Goal: Navigation & Orientation: Find specific page/section

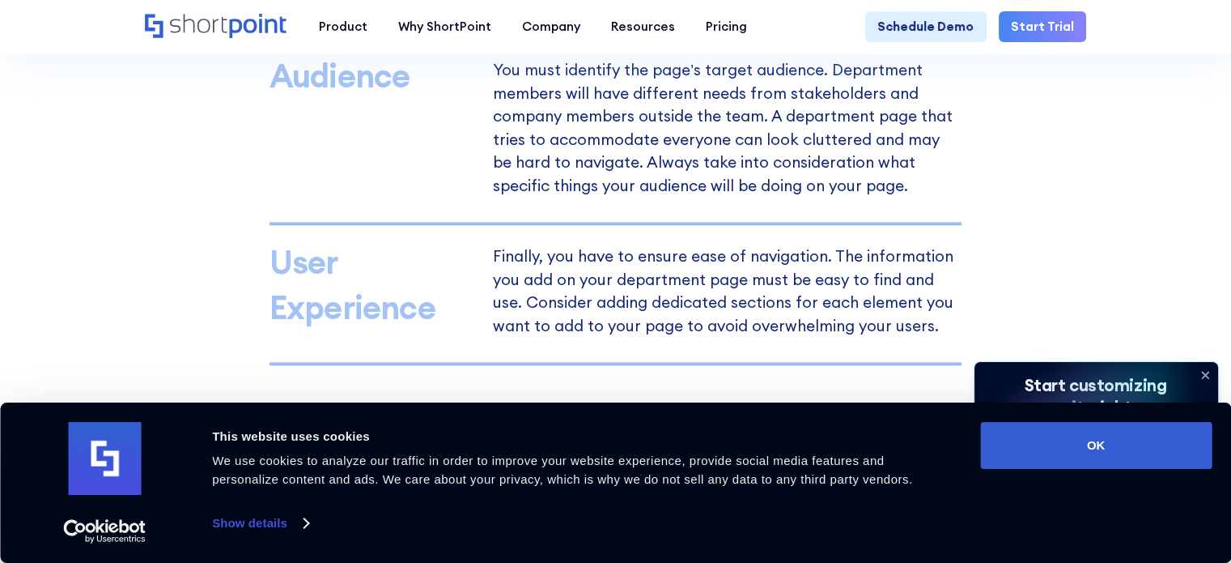
scroll to position [1276, 0]
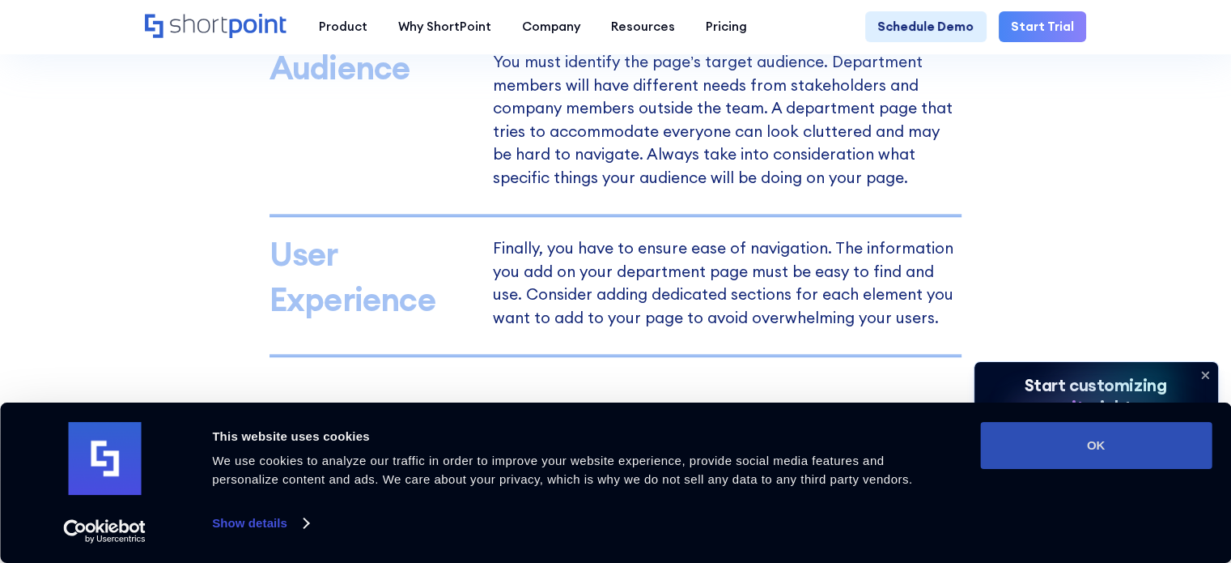
click at [1042, 446] on button "OK" at bounding box center [1095, 445] width 231 height 47
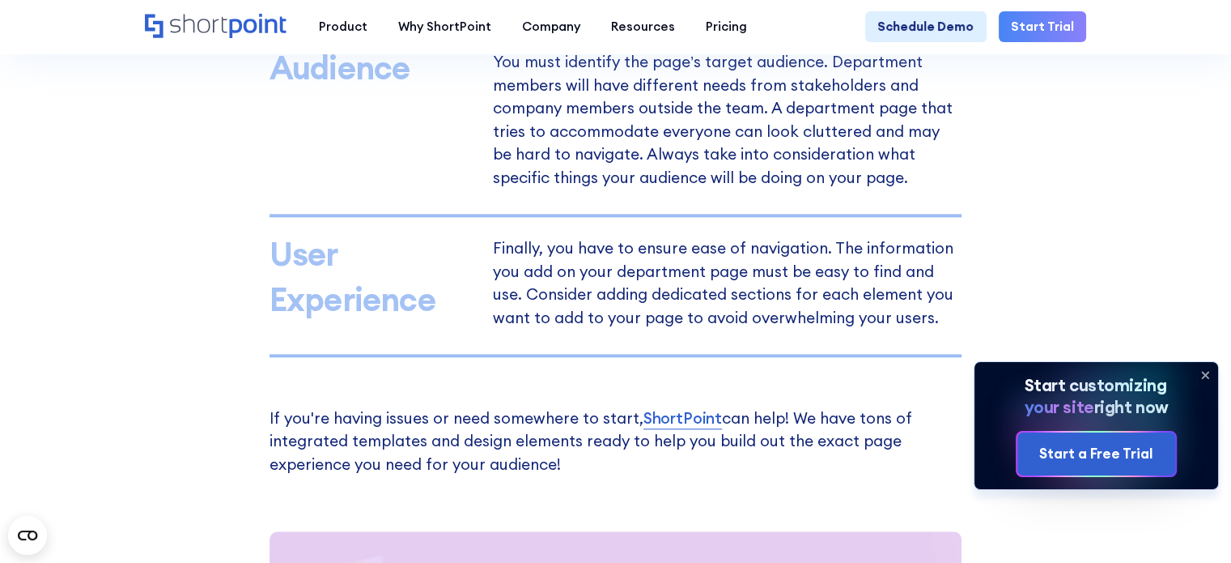
click at [1204, 368] on icon at bounding box center [1205, 375] width 26 height 26
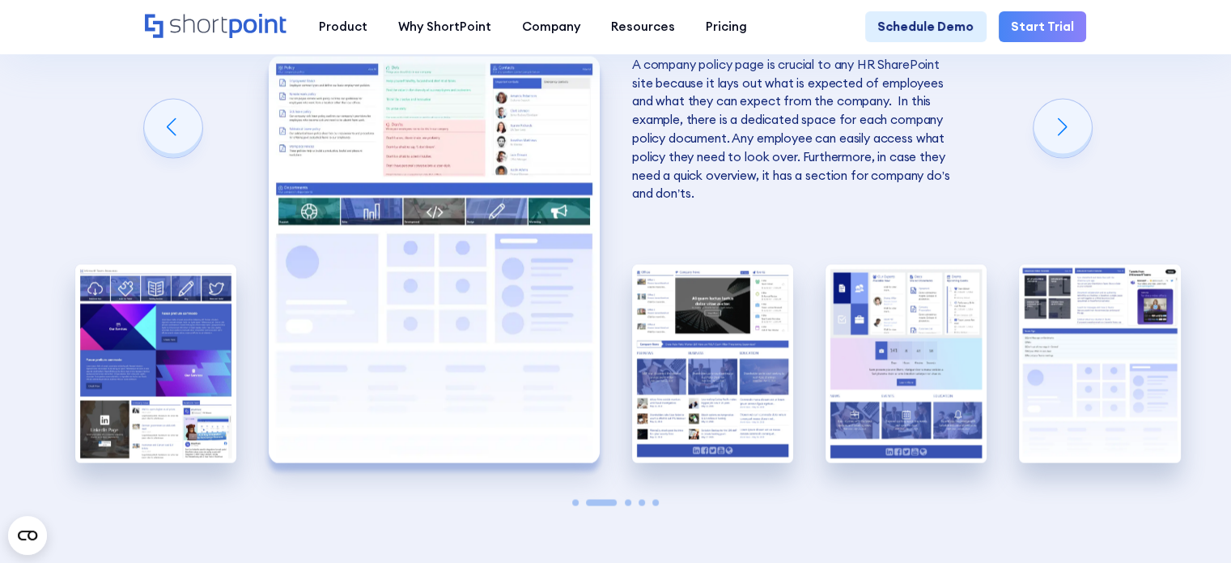
scroll to position [2713, 0]
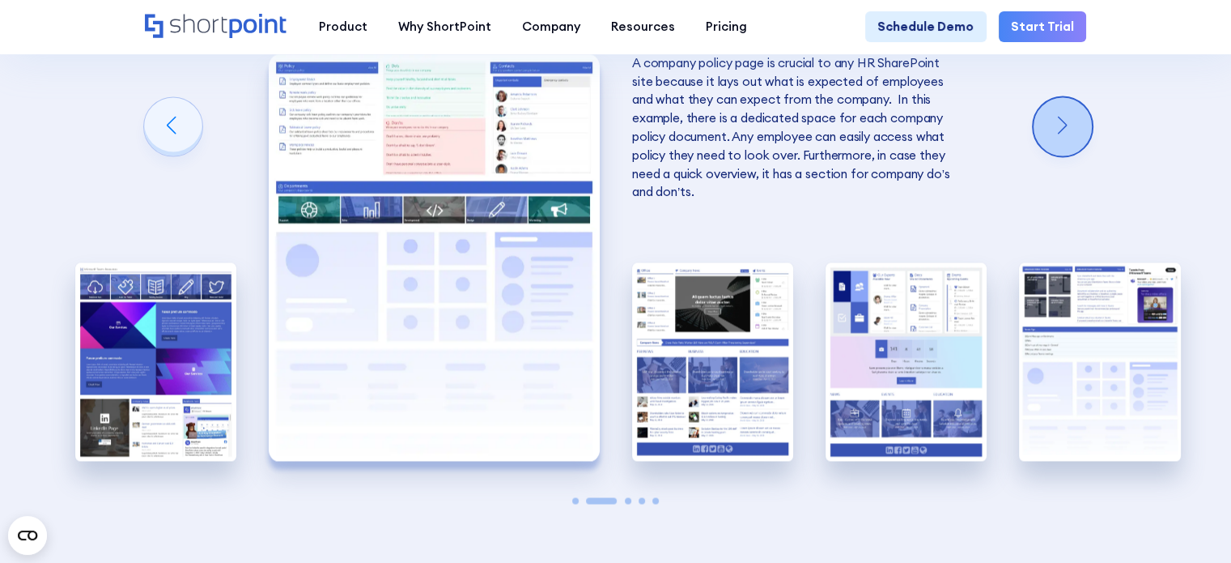
click at [1085, 155] on div "Next slide" at bounding box center [1063, 126] width 58 height 58
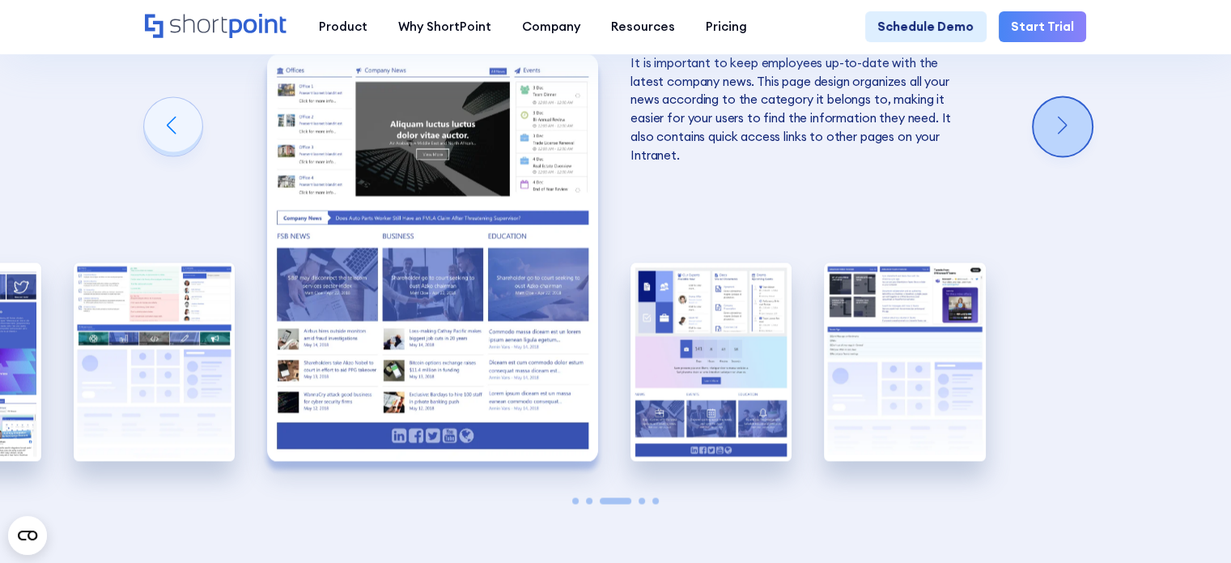
click at [1085, 155] on div "Next slide" at bounding box center [1063, 126] width 58 height 58
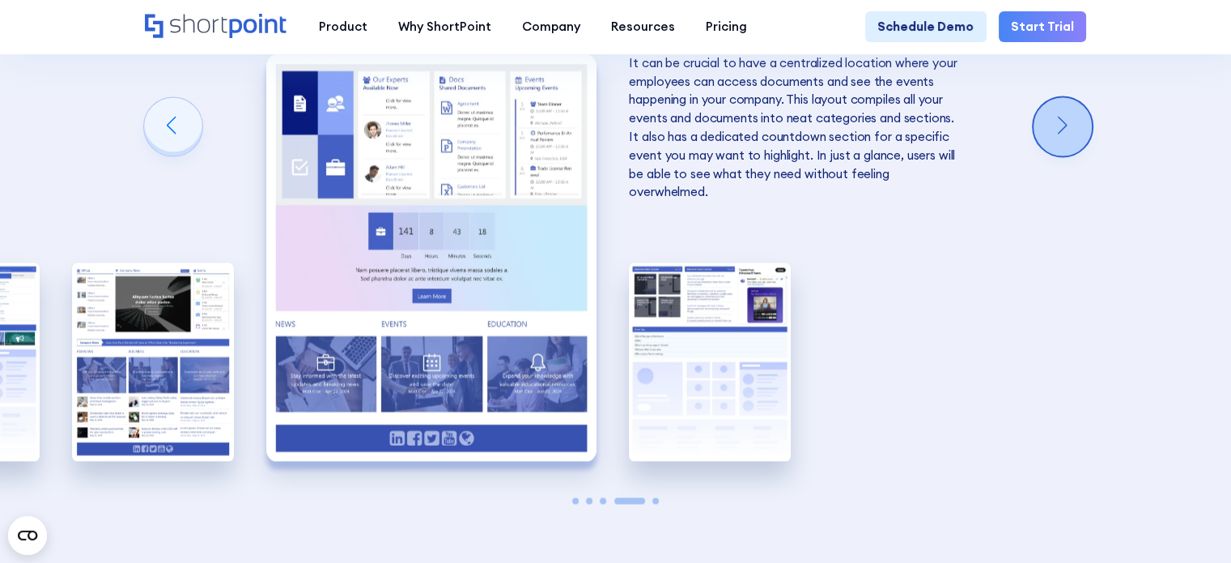
click at [1085, 155] on div "Next slide" at bounding box center [1063, 126] width 58 height 58
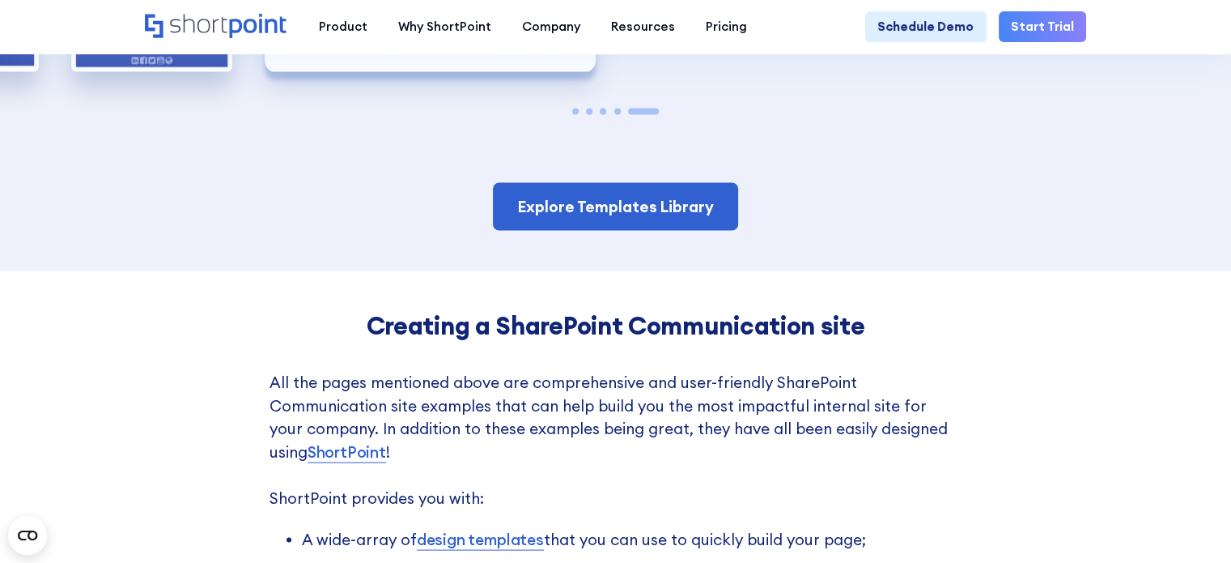
scroll to position [3105, 0]
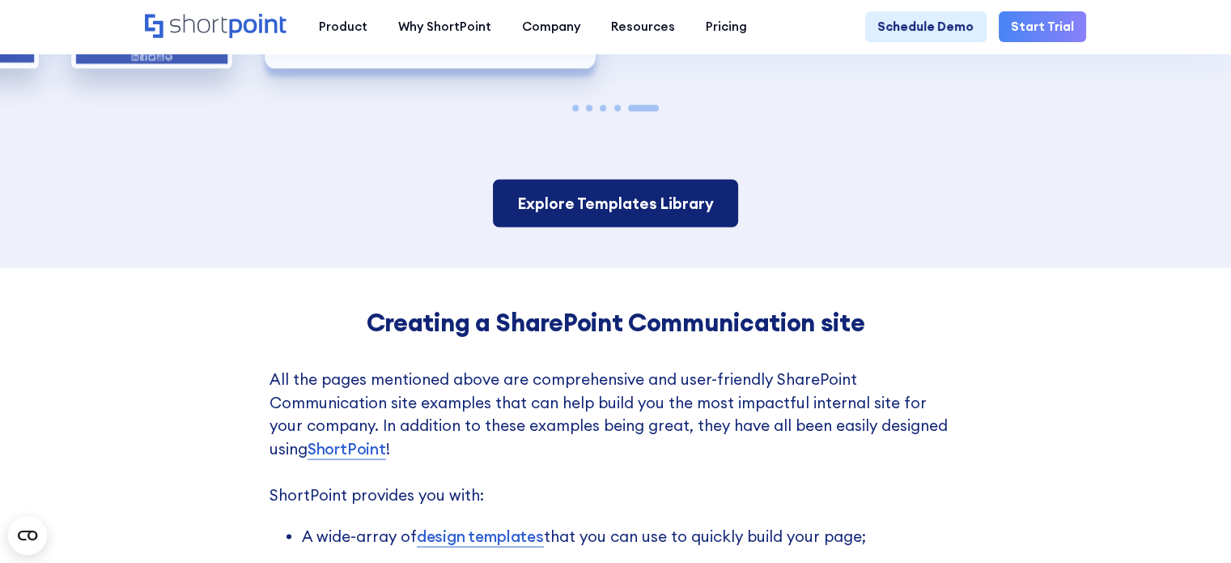
click at [650, 227] on link "Explore Templates Library" at bounding box center [615, 204] width 245 height 48
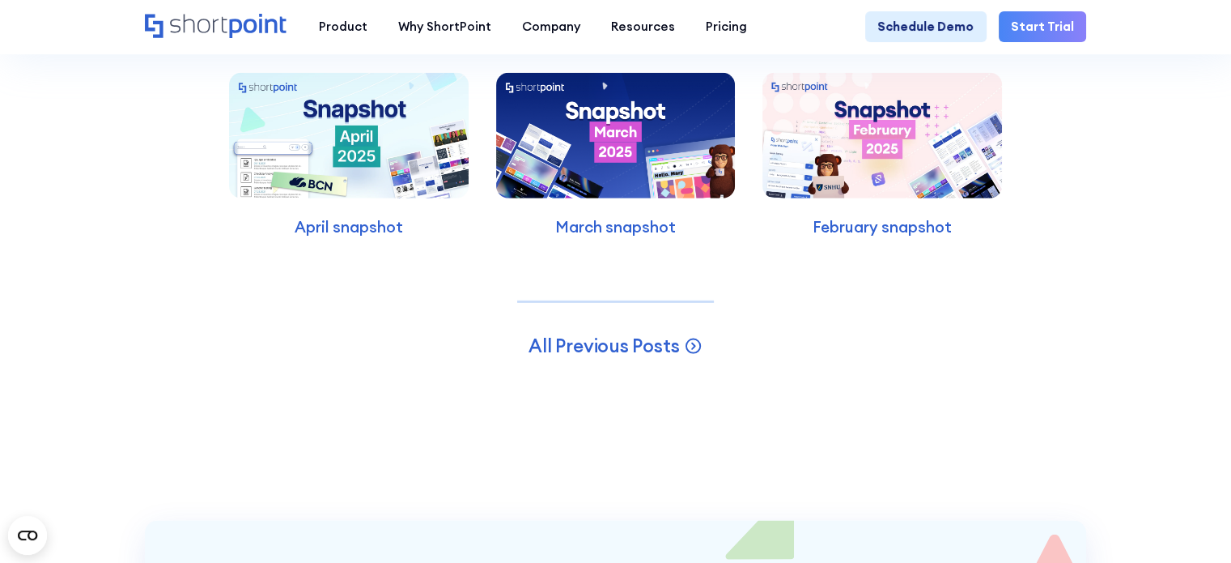
scroll to position [4431, 0]
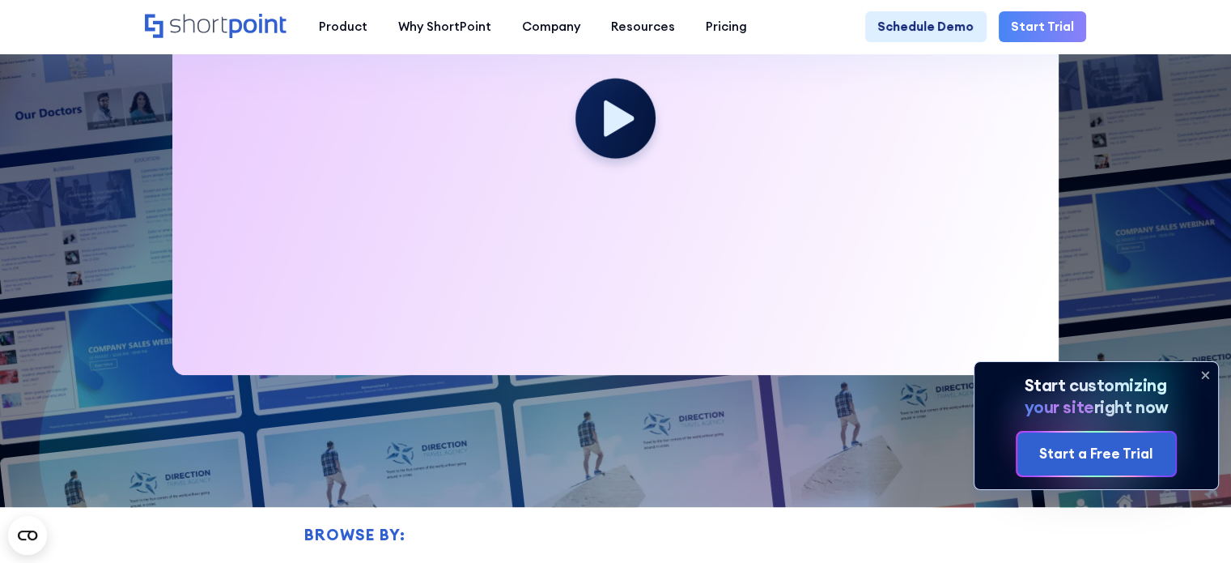
scroll to position [622, 0]
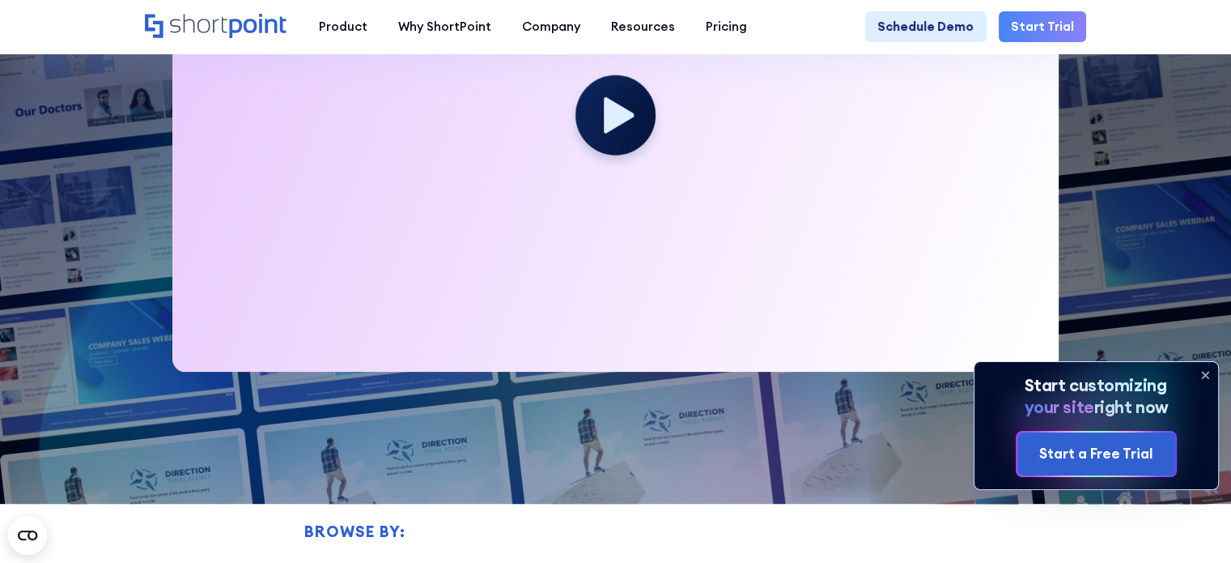
click at [1202, 372] on icon at bounding box center [1205, 375] width 6 height 6
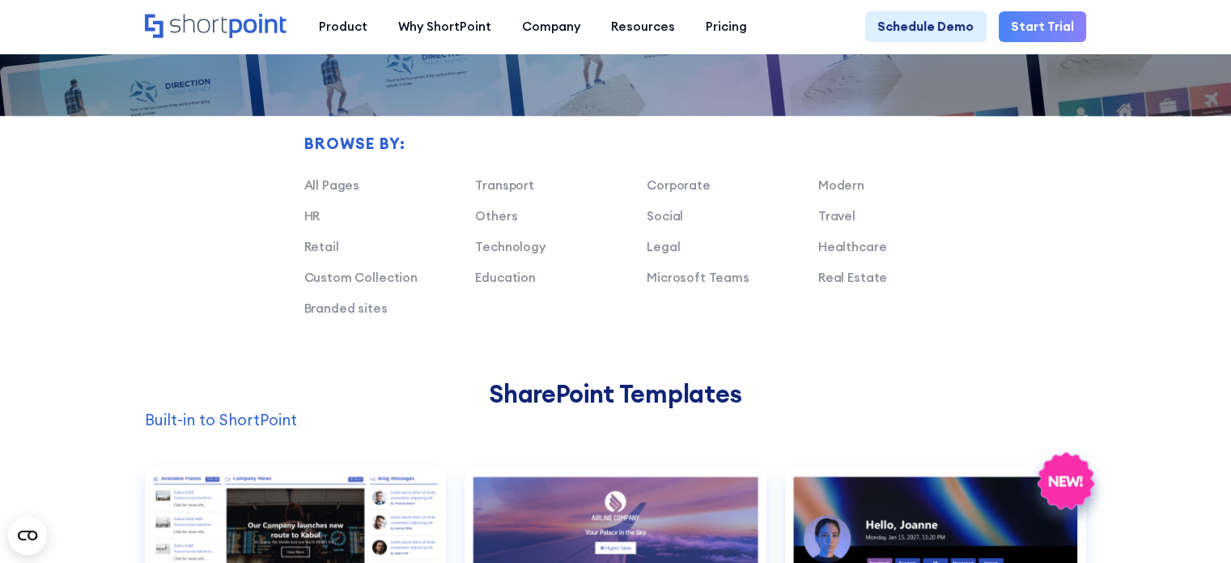
scroll to position [1029, 0]
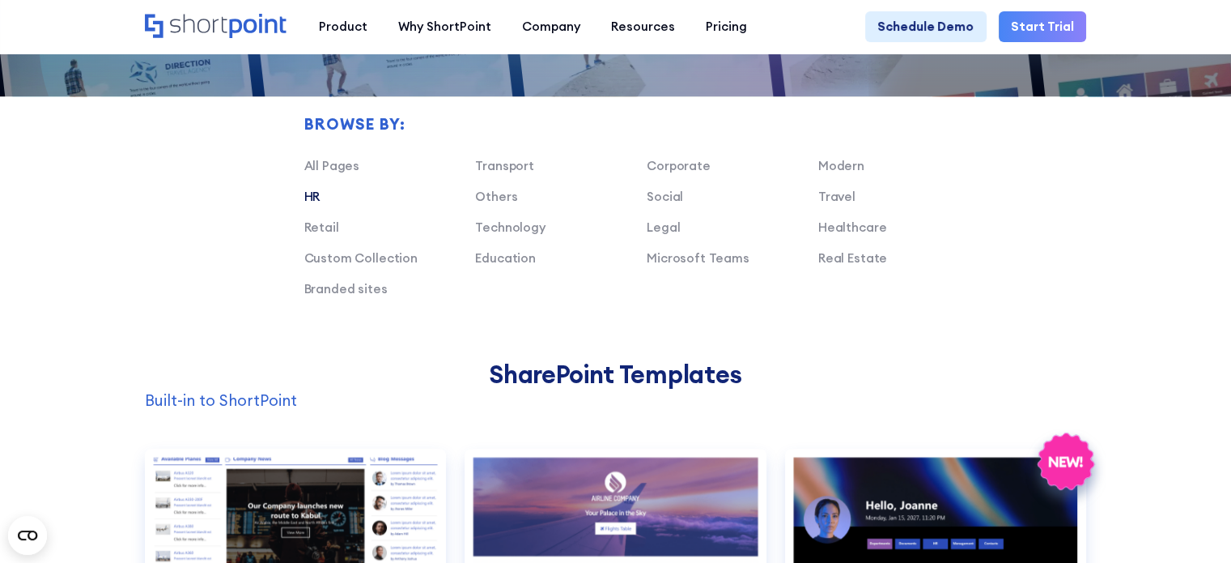
click at [314, 204] on link "HR" at bounding box center [312, 196] width 16 height 15
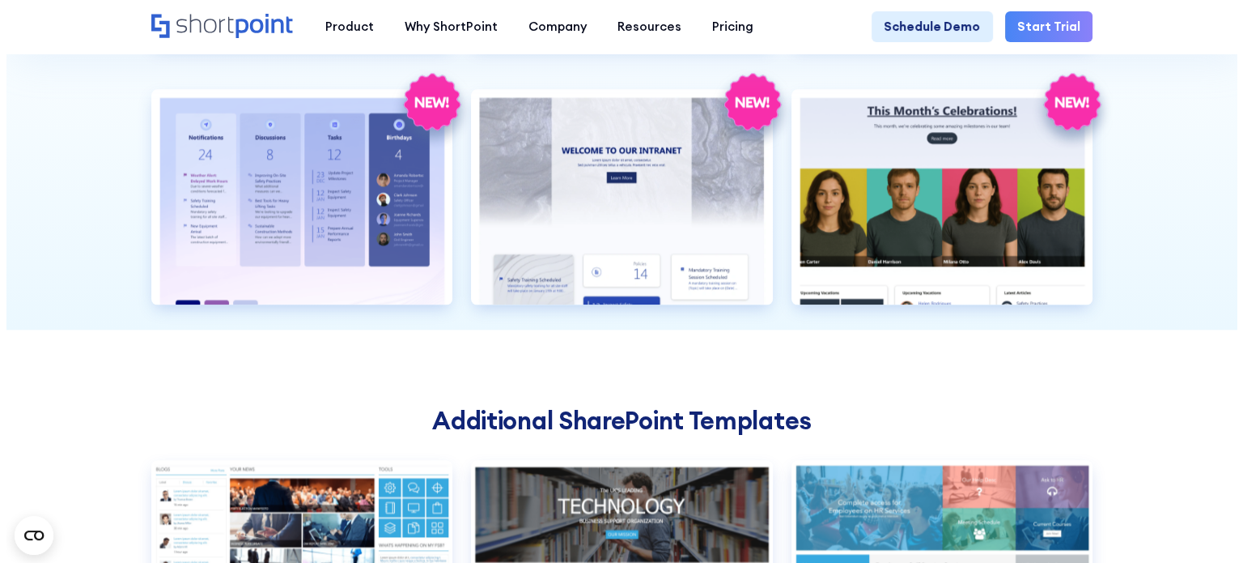
scroll to position [1906, 0]
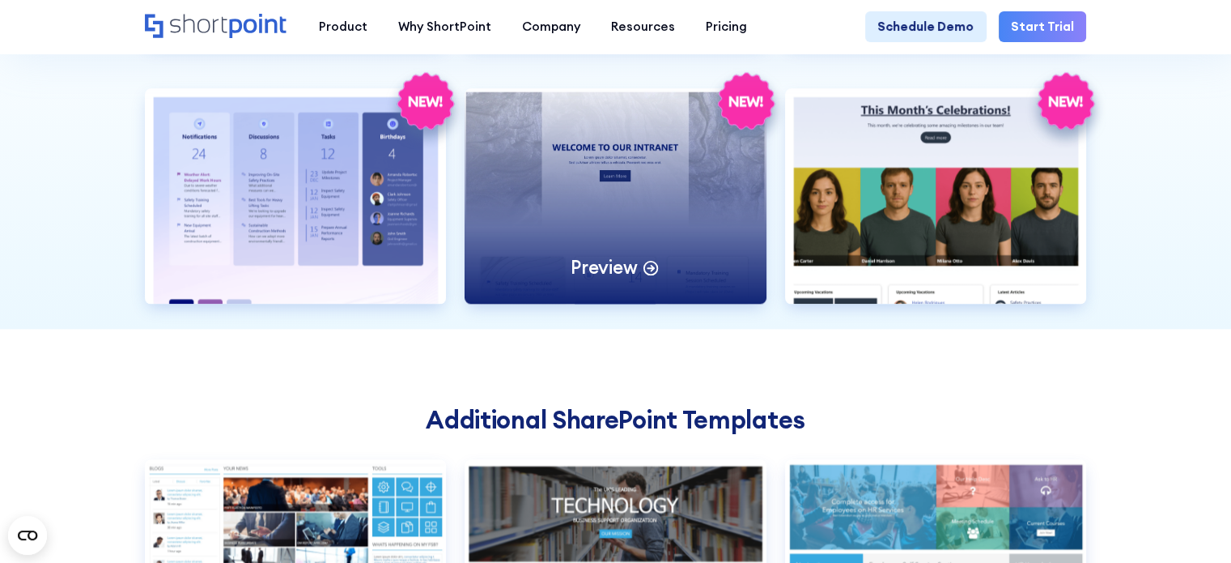
click at [635, 279] on p "Preview" at bounding box center [604, 267] width 66 height 24
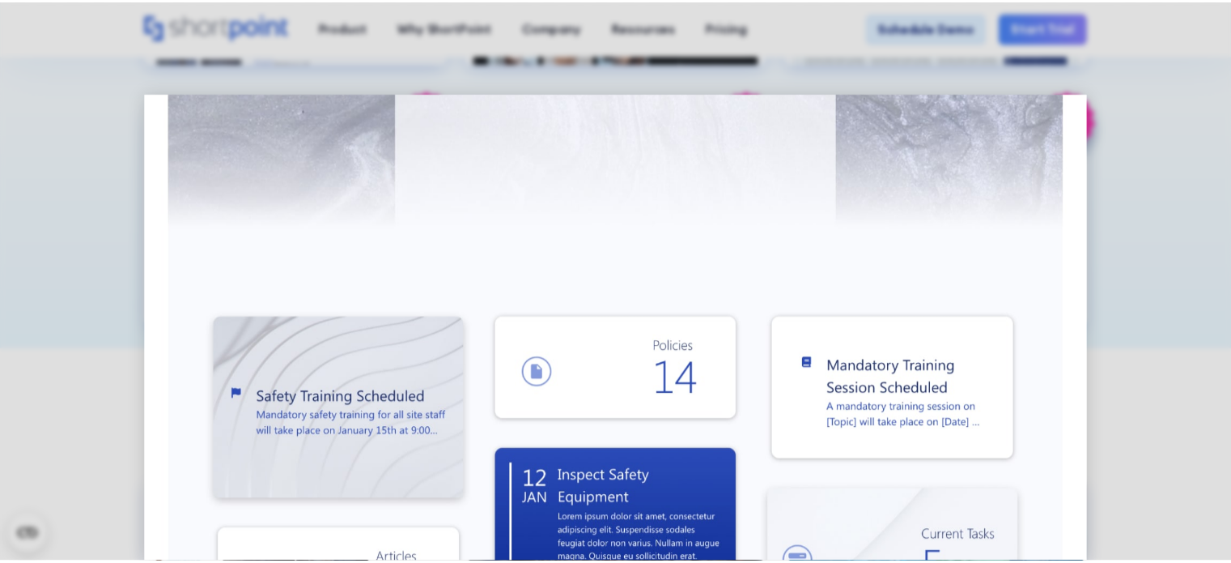
scroll to position [0, 0]
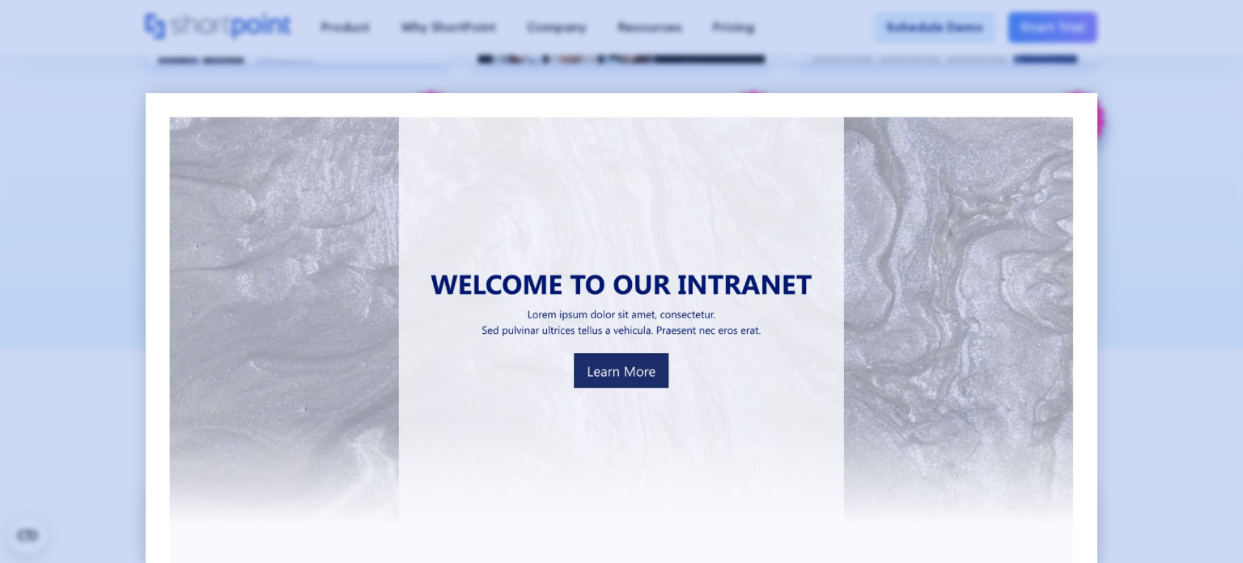
click at [1153, 254] on div at bounding box center [621, 281] width 1243 height 563
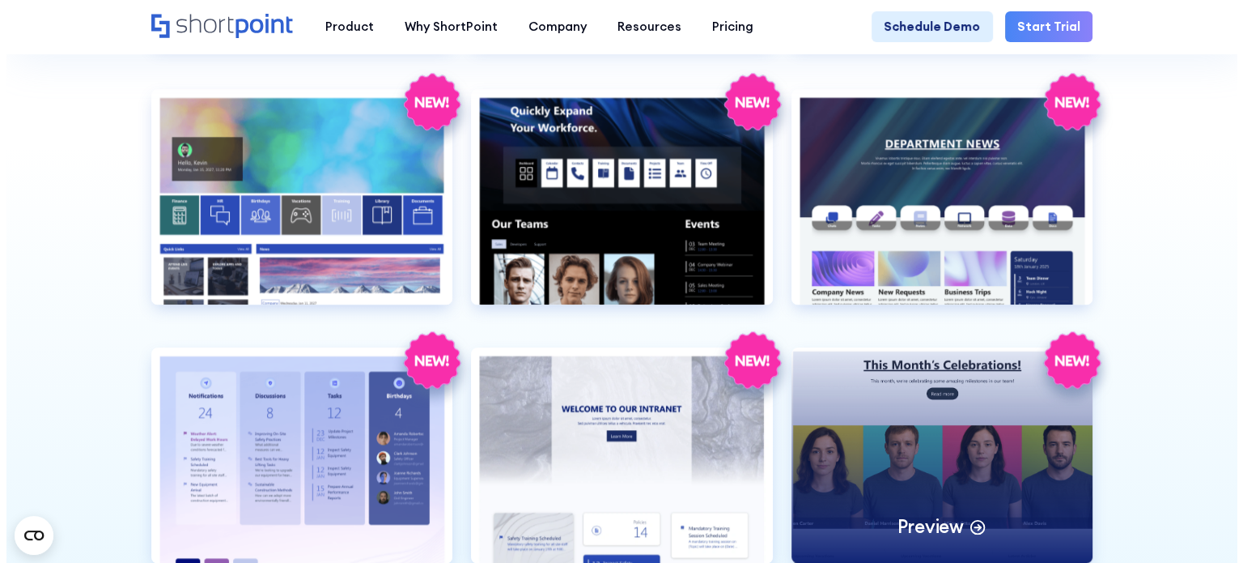
scroll to position [1789, 0]
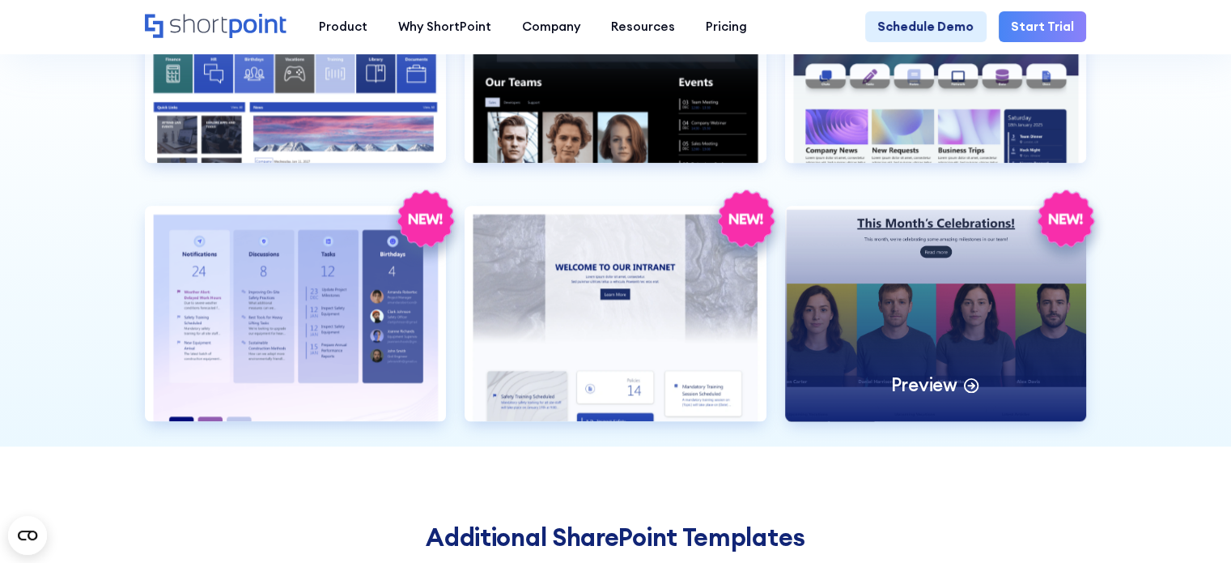
click at [934, 397] on p "Preview" at bounding box center [923, 384] width 66 height 24
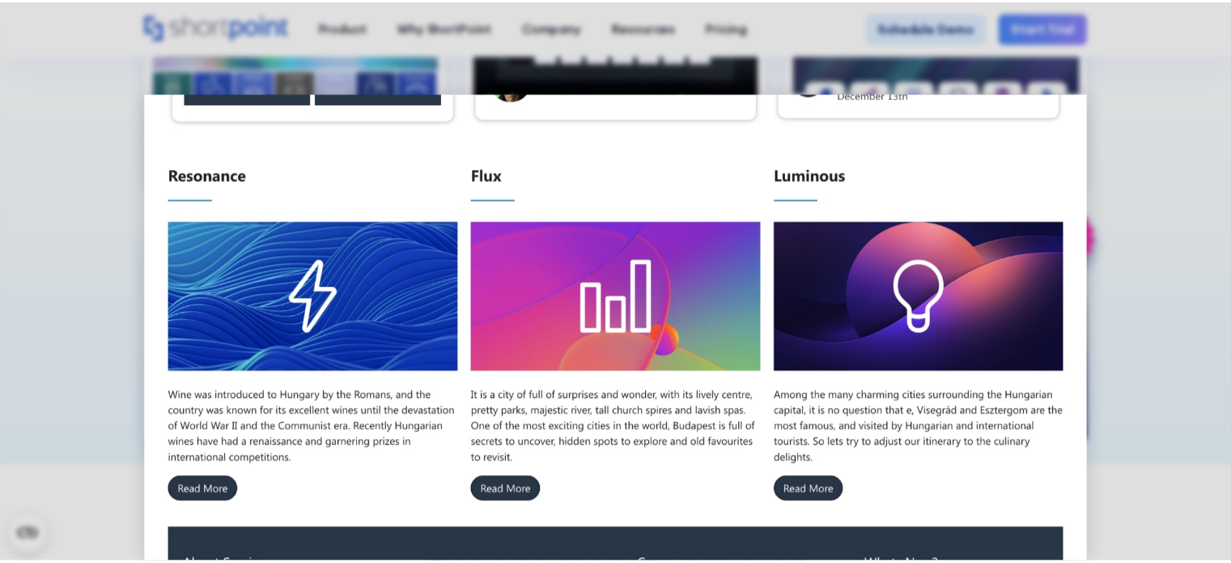
scroll to position [958, 0]
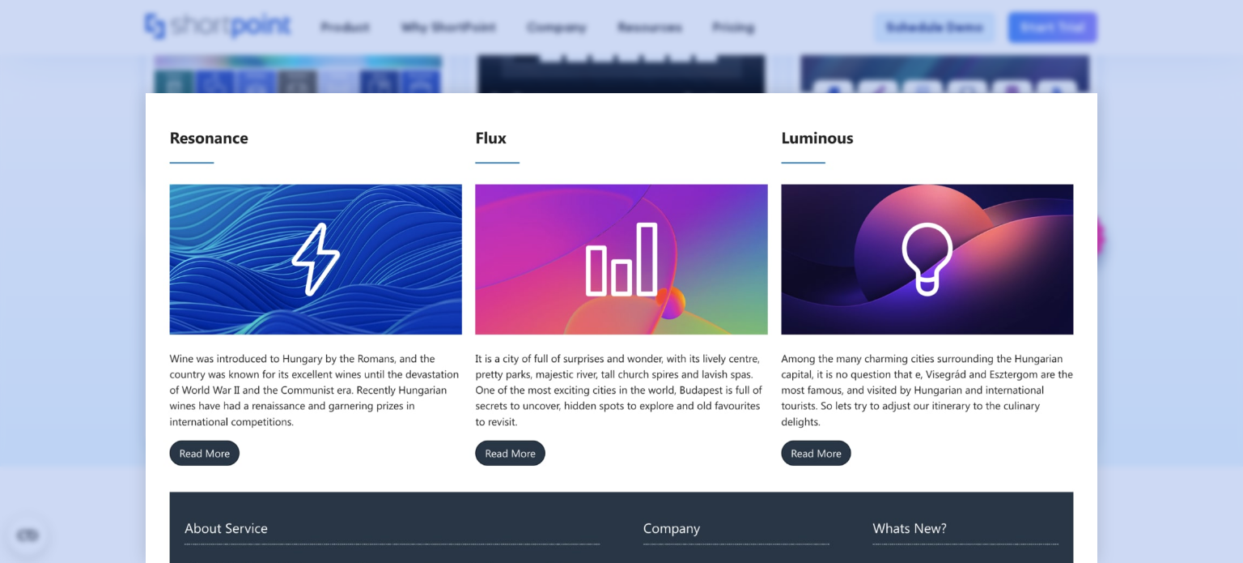
click at [1230, 266] on div at bounding box center [621, 281] width 1243 height 563
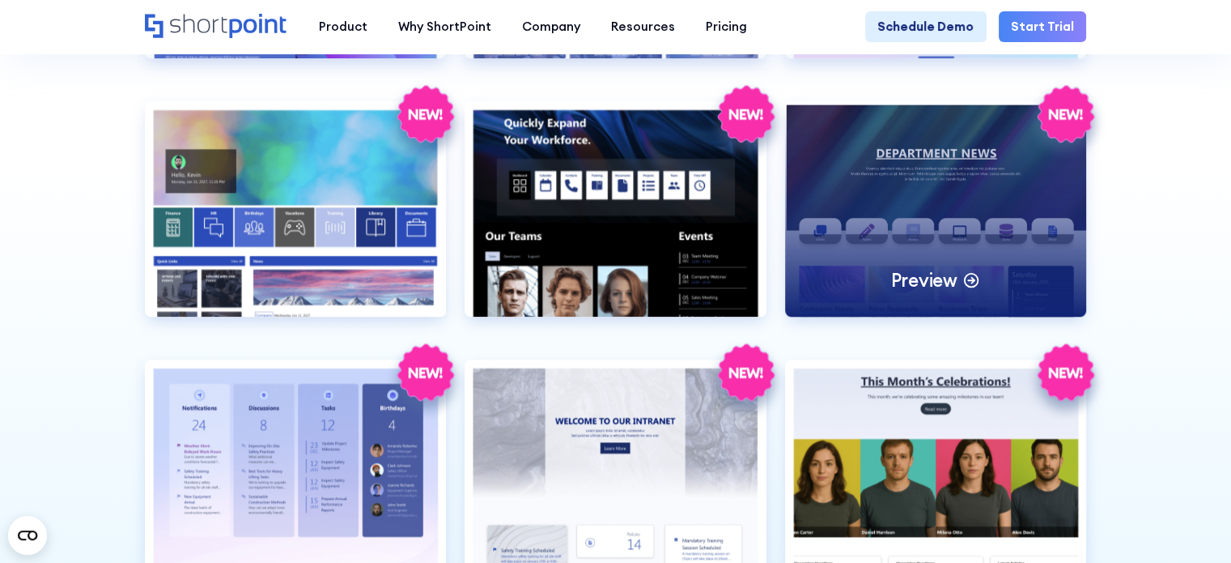
scroll to position [1596, 0]
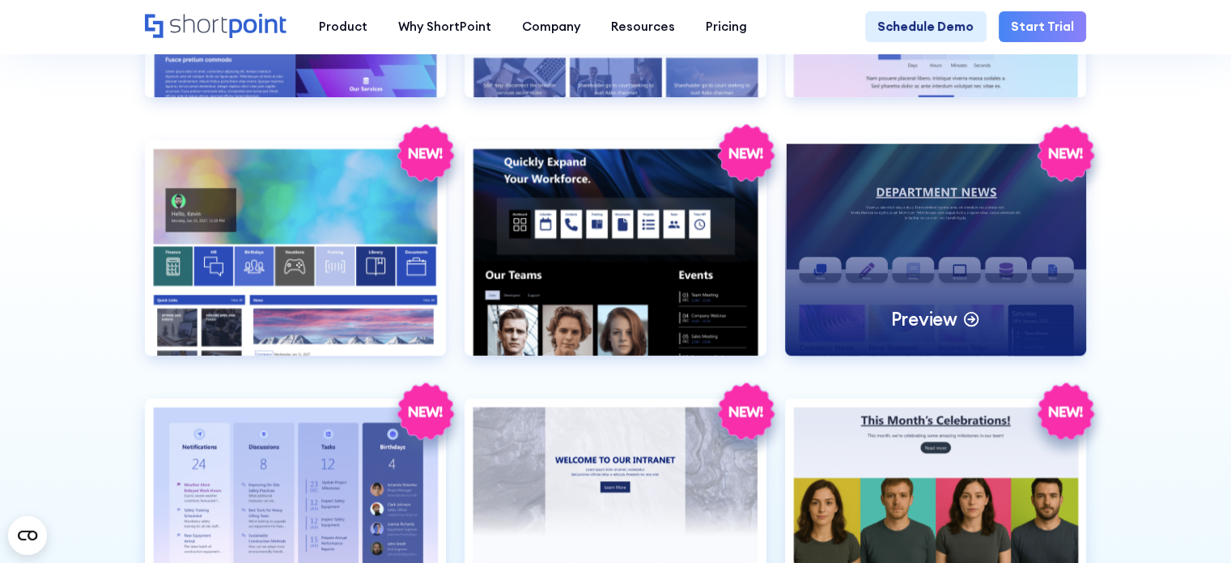
click at [945, 329] on p "Preview" at bounding box center [923, 319] width 66 height 24
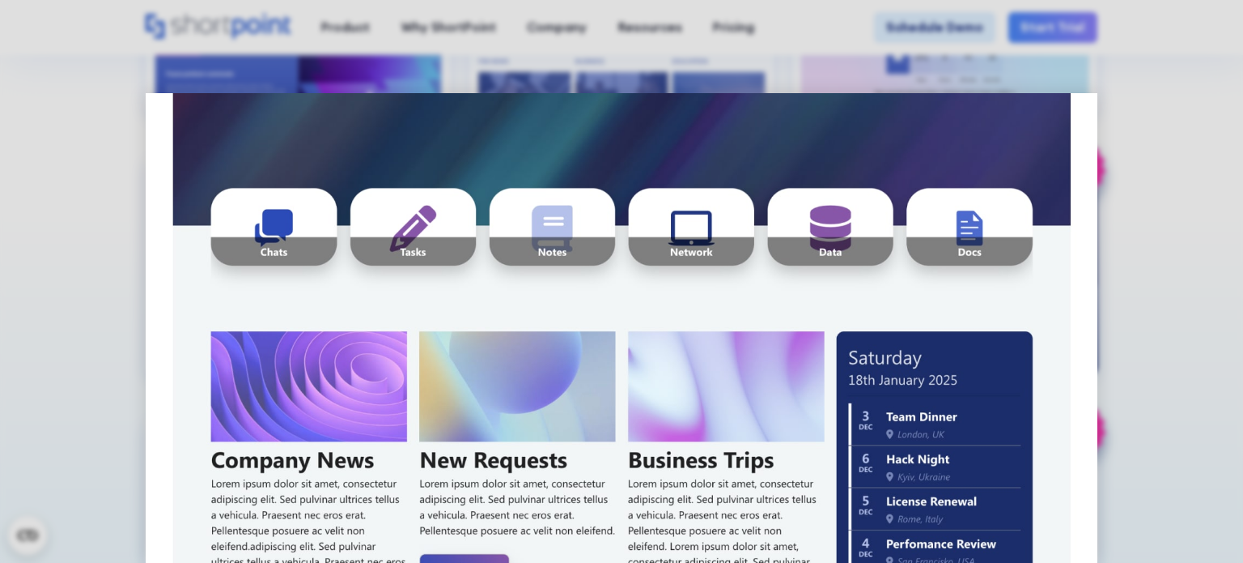
scroll to position [269, 0]
